Goal: Task Accomplishment & Management: Use online tool/utility

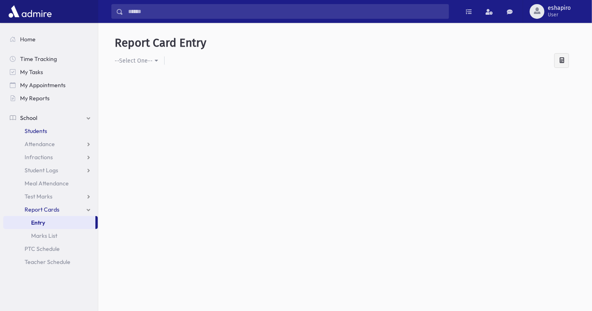
click at [45, 131] on span "Students" at bounding box center [36, 130] width 23 height 7
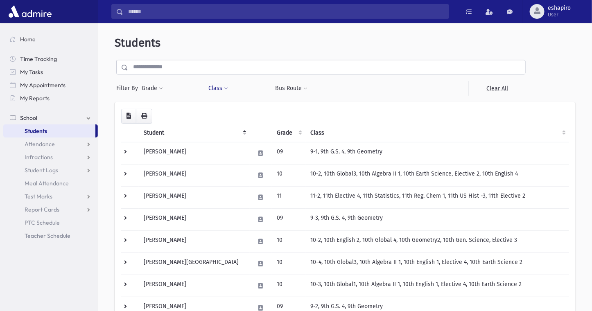
click at [227, 89] on button "Class" at bounding box center [218, 88] width 20 height 15
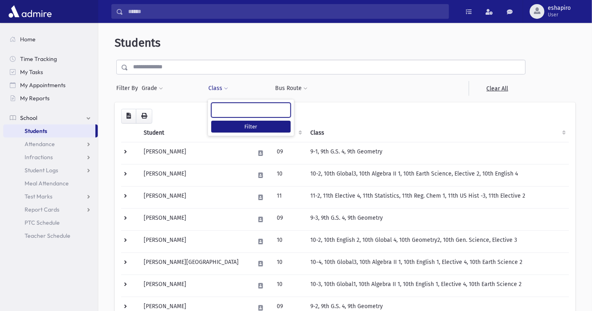
click at [234, 110] on ul at bounding box center [251, 109] width 79 height 12
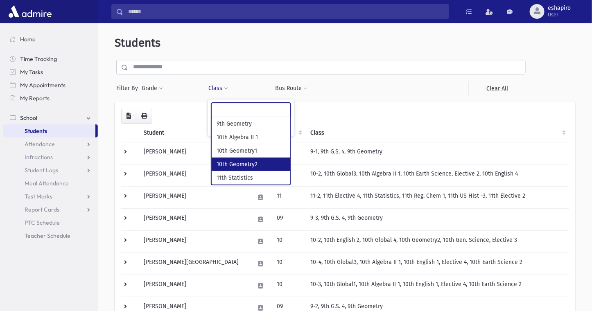
select select "***"
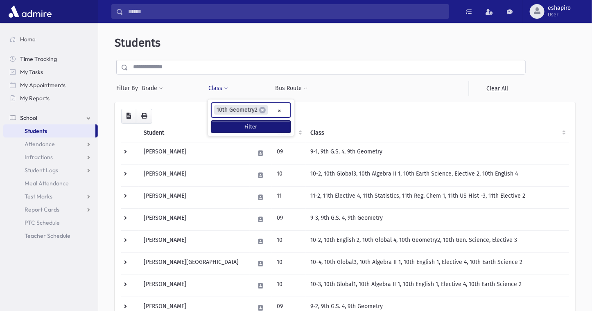
click at [236, 126] on button "Filter" at bounding box center [250, 127] width 79 height 12
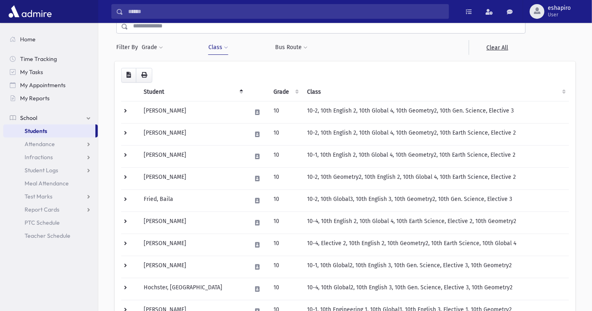
scroll to position [41, 0]
click at [53, 142] on span "Attendance" at bounding box center [40, 143] width 30 height 7
click at [42, 158] on span "Entry" at bounding box center [38, 156] width 14 height 7
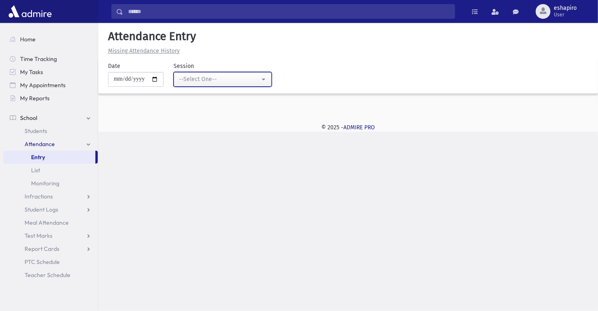
click at [232, 83] on div "--Select One--" at bounding box center [219, 79] width 81 height 9
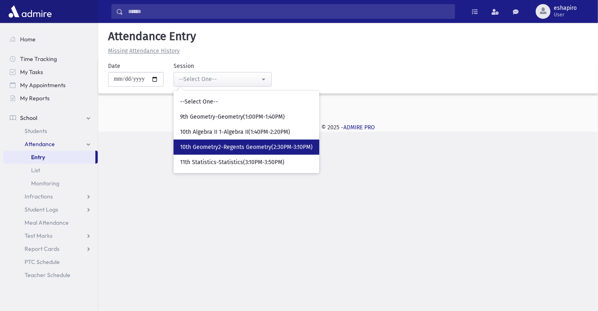
click at [272, 149] on span "10th Geometry2-Regents Geometry(2:30PM-3:10PM)" at bounding box center [246, 147] width 133 height 8
select select "*****"
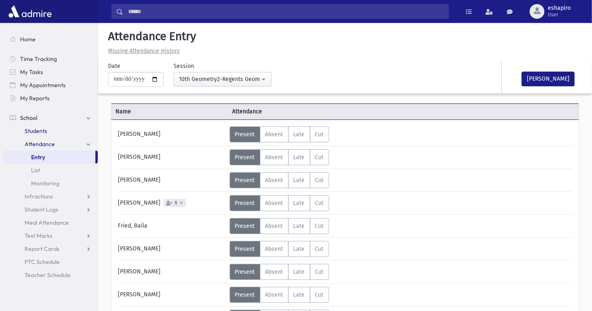
click at [36, 129] on span "Students" at bounding box center [36, 130] width 23 height 7
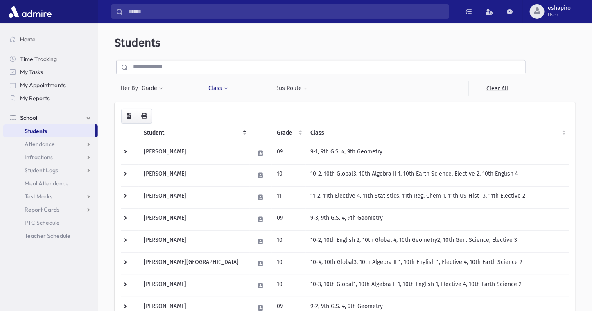
click at [221, 88] on button "Class" at bounding box center [218, 88] width 20 height 15
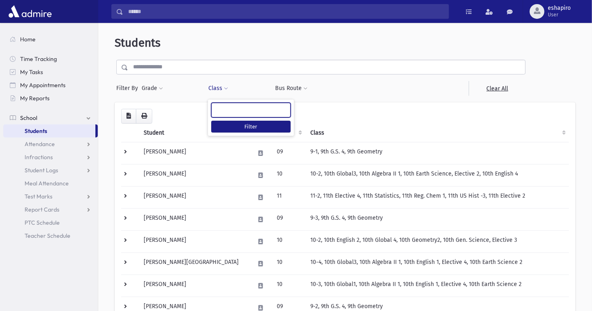
click at [235, 111] on ul at bounding box center [251, 109] width 79 height 12
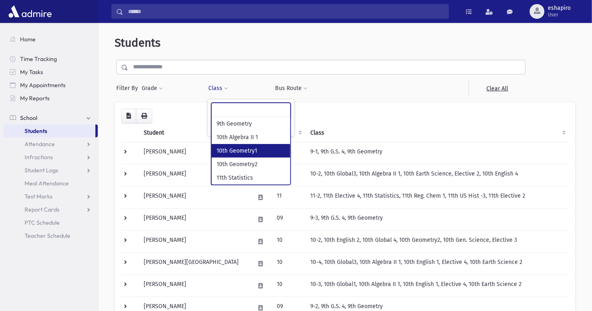
select select "***"
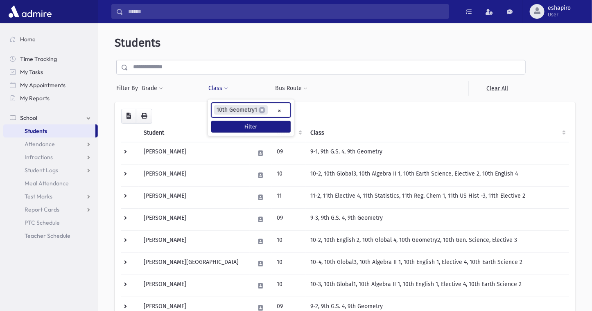
scroll to position [14, 0]
click at [248, 127] on button "Filter" at bounding box center [250, 127] width 79 height 12
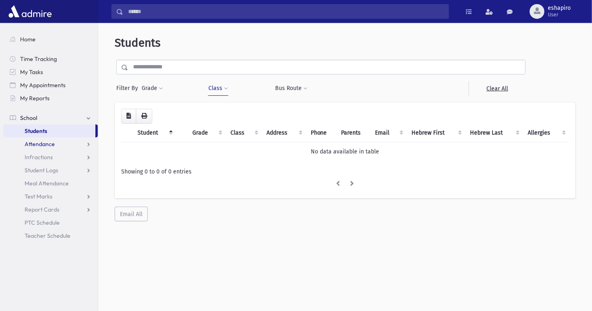
click at [42, 146] on span "Attendance" at bounding box center [40, 143] width 30 height 7
click at [39, 156] on span "Entry" at bounding box center [38, 156] width 14 height 7
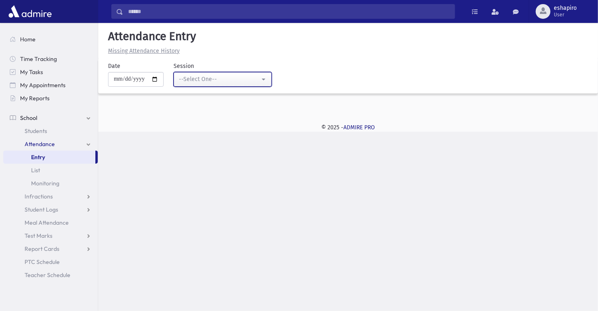
click at [206, 82] on div "--Select One--" at bounding box center [219, 79] width 81 height 9
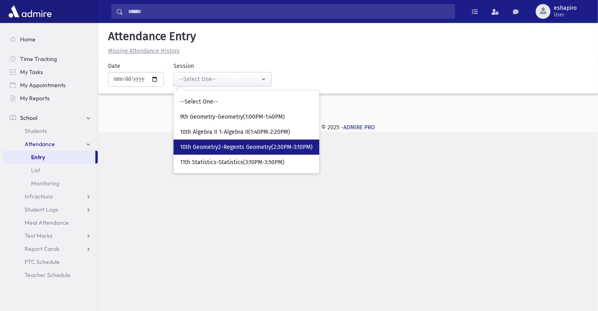
click at [263, 149] on span "10th Geometry2-Regents Geometry(2:30PM-3:10PM)" at bounding box center [246, 147] width 133 height 8
select select "*****"
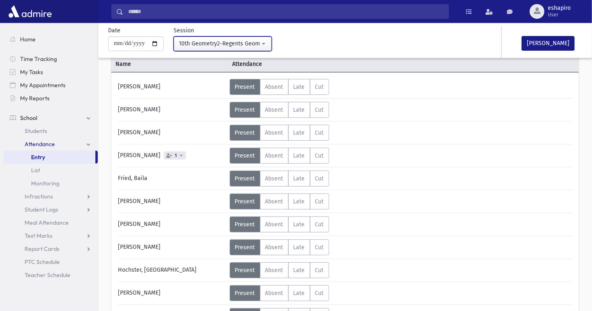
scroll to position [34, 0]
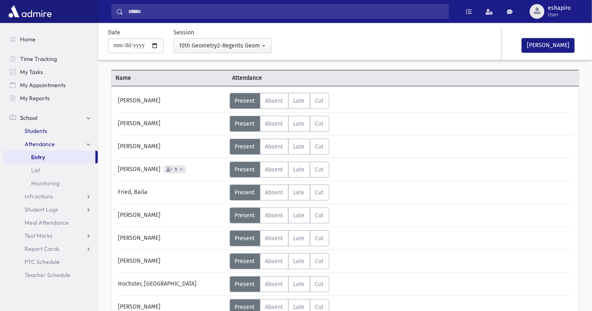
click at [34, 130] on span "Students" at bounding box center [36, 130] width 23 height 7
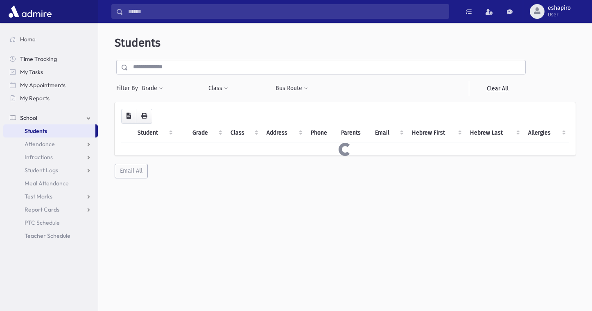
select select
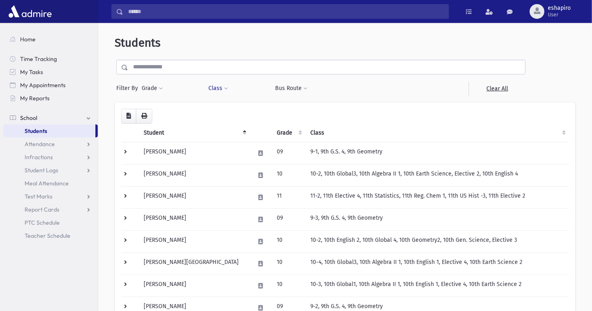
click at [224, 89] on span at bounding box center [226, 88] width 4 height 5
click at [236, 109] on ul at bounding box center [251, 109] width 79 height 12
click at [34, 129] on span "Students" at bounding box center [36, 130] width 23 height 7
click at [53, 143] on span "Attendance" at bounding box center [40, 143] width 30 height 7
click at [42, 152] on link "Entry" at bounding box center [50, 157] width 95 height 13
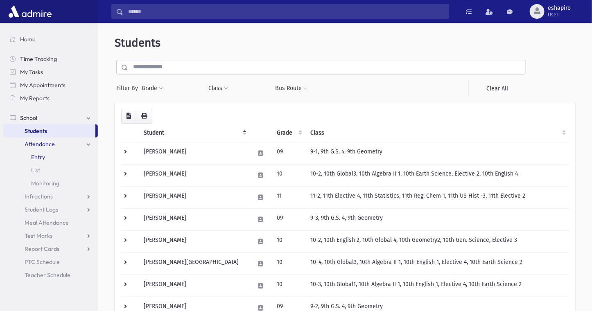
click at [43, 156] on span "Entry" at bounding box center [38, 156] width 14 height 7
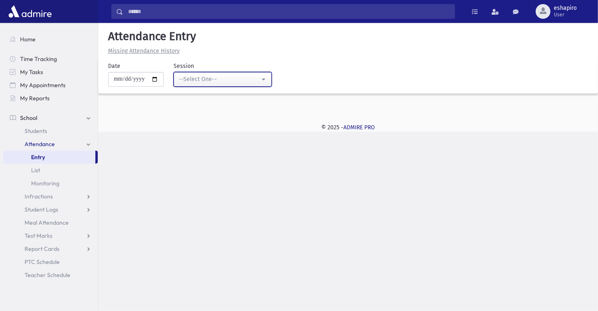
click at [208, 79] on div "--Select One--" at bounding box center [219, 79] width 81 height 9
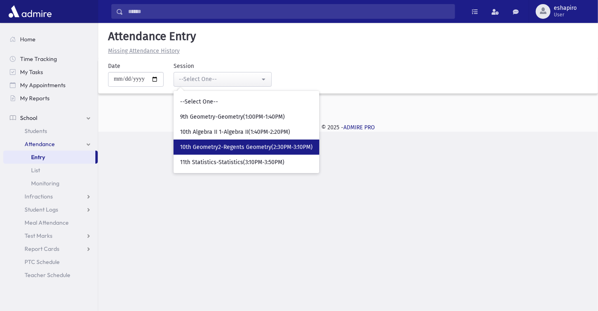
click at [214, 148] on span "10th Geometry2-Regents Geometry(2:30PM-3:10PM)" at bounding box center [246, 147] width 133 height 8
select select "*****"
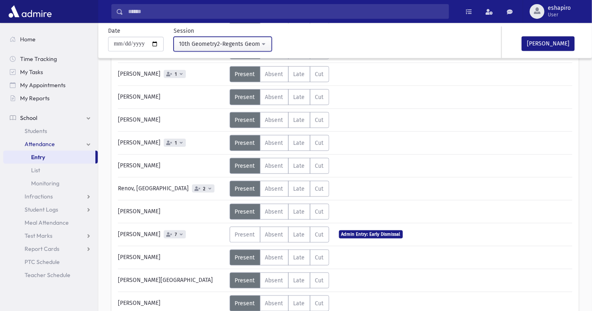
scroll to position [279, 0]
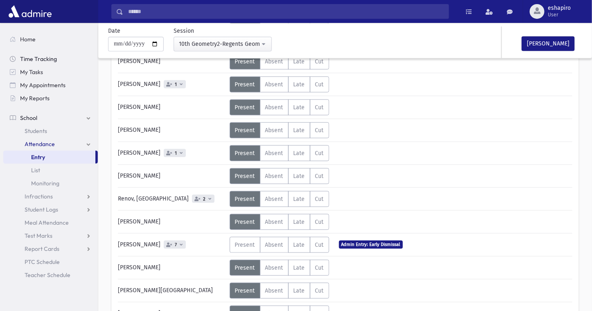
click at [50, 56] on span "Time Tracking" at bounding box center [38, 58] width 37 height 7
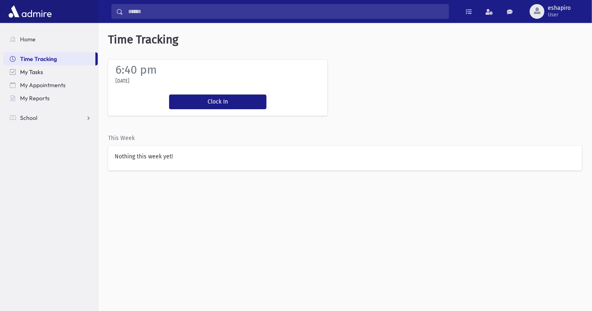
click at [42, 70] on span "My Tasks" at bounding box center [31, 71] width 23 height 7
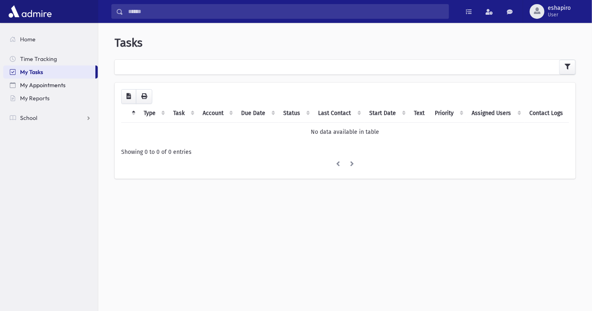
click at [45, 88] on span "My Appointments" at bounding box center [42, 84] width 45 height 7
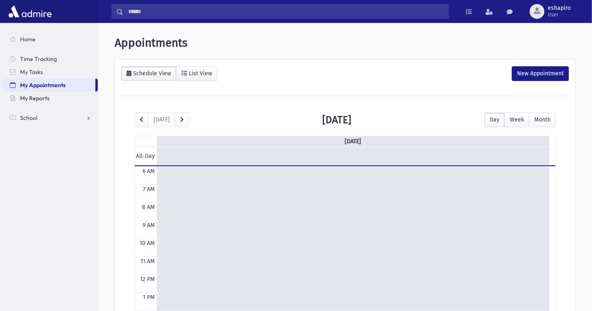
click at [29, 96] on span "My Reports" at bounding box center [34, 98] width 29 height 7
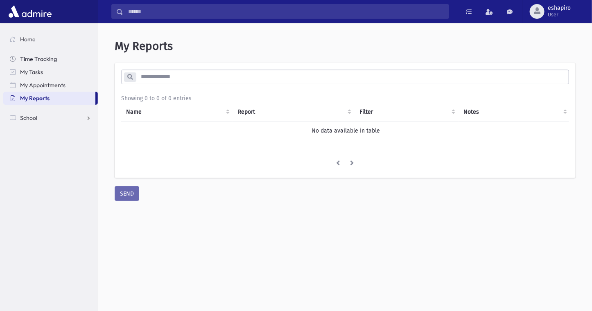
click at [27, 60] on span "Time Tracking" at bounding box center [38, 58] width 37 height 7
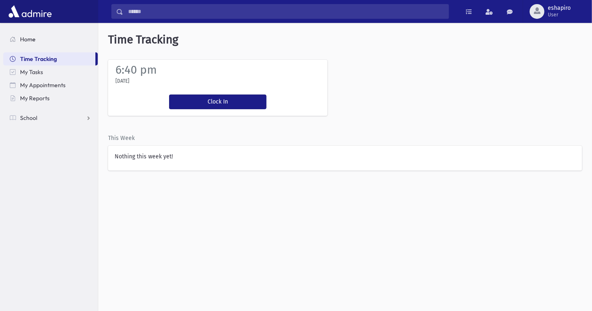
click at [26, 33] on link "Home" at bounding box center [50, 39] width 95 height 13
